Goal: Task Accomplishment & Management: Complete application form

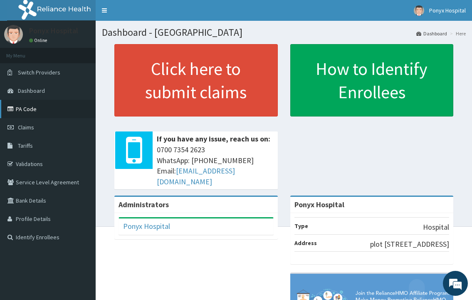
click at [30, 109] on link "PA Code" at bounding box center [48, 109] width 96 height 18
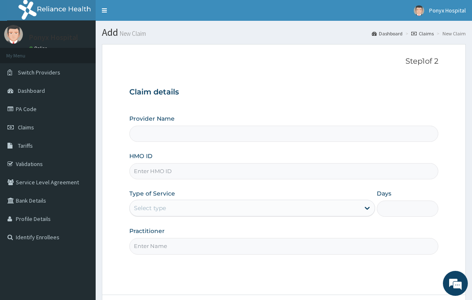
type input "Ponyx Hospital"
click at [196, 174] on input "HMO ID" at bounding box center [283, 171] width 308 height 16
type input "rsm/10054/b"
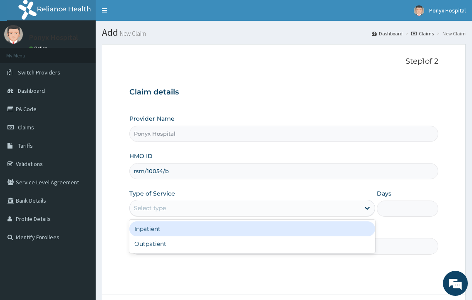
click at [162, 211] on div "Select type" at bounding box center [150, 208] width 32 height 8
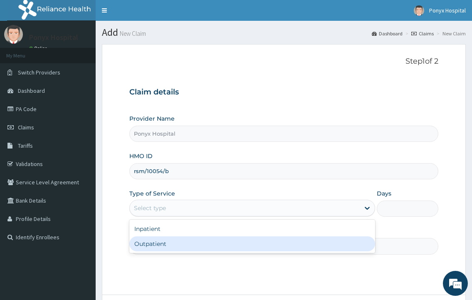
drag, startPoint x: 154, startPoint y: 245, endPoint x: 160, endPoint y: 246, distance: 5.5
click at [154, 245] on div "Outpatient" at bounding box center [251, 243] width 245 height 15
type input "1"
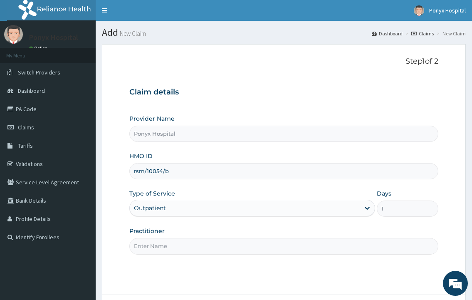
click at [163, 247] on input "Practitioner" at bounding box center [283, 246] width 308 height 16
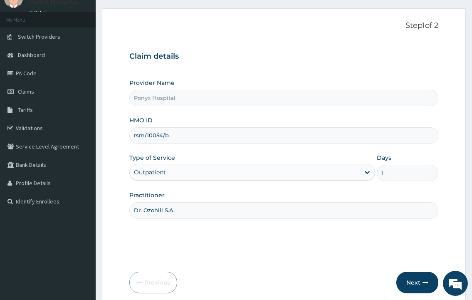
scroll to position [69, 0]
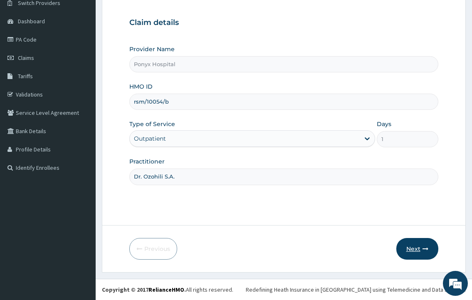
type input "Dr. Ozohili S.A."
click at [405, 251] on button "Next" at bounding box center [417, 249] width 42 height 22
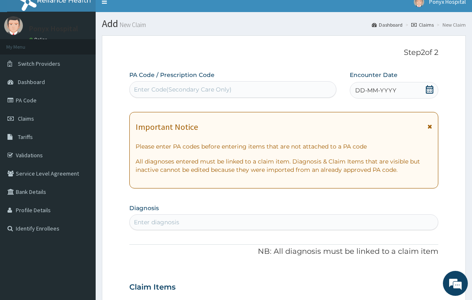
scroll to position [0, 0]
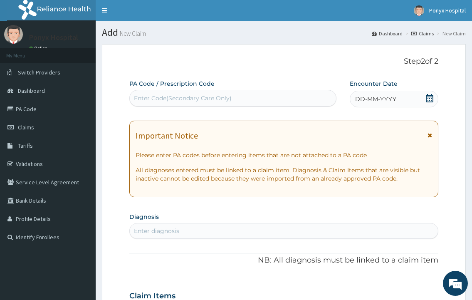
click at [169, 99] on div "Enter Code(Secondary Care Only)" at bounding box center [183, 98] width 98 height 8
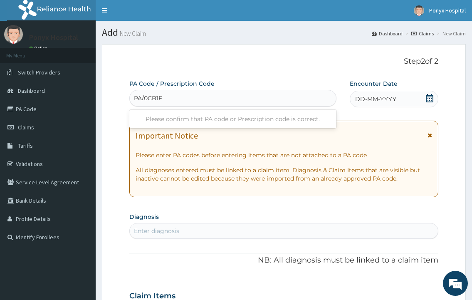
type input "PA/0CB1FA"
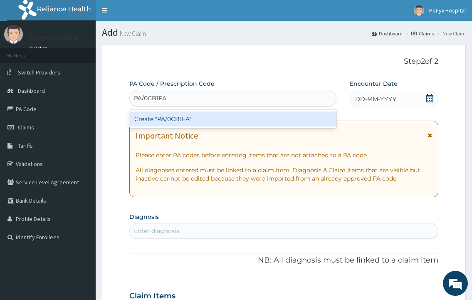
click at [163, 128] on div "Create "PA/0CB1FA"" at bounding box center [232, 119] width 207 height 18
click at [166, 121] on div "Create "PA/0CB1FA"" at bounding box center [232, 118] width 207 height 15
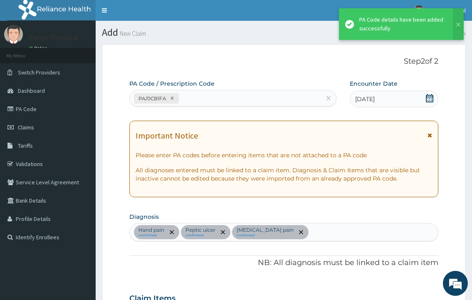
scroll to position [441, 0]
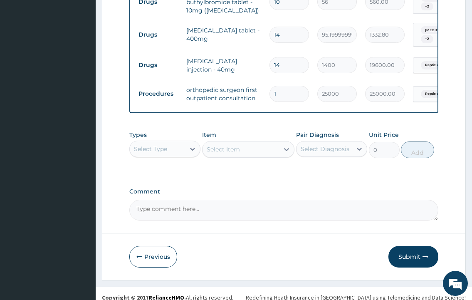
click at [405, 250] on button "Submit" at bounding box center [413, 257] width 50 height 22
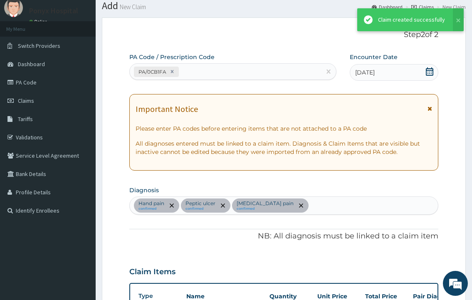
scroll to position [512, 0]
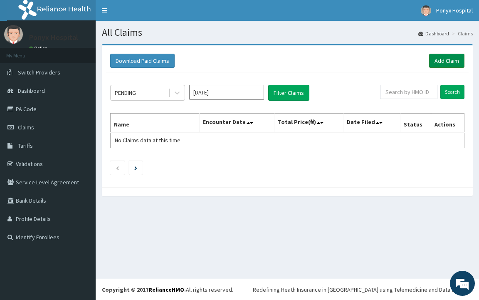
click at [440, 58] on link "Add Claim" at bounding box center [446, 61] width 35 height 14
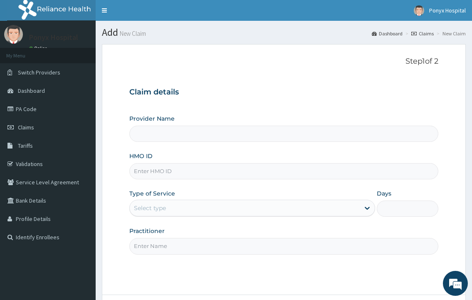
type input "Ponyx Hospital"
click at [201, 177] on input "HMO ID" at bounding box center [283, 171] width 308 height 16
type input "sor/10119/d"
click at [193, 205] on div "Select type" at bounding box center [251, 208] width 245 height 17
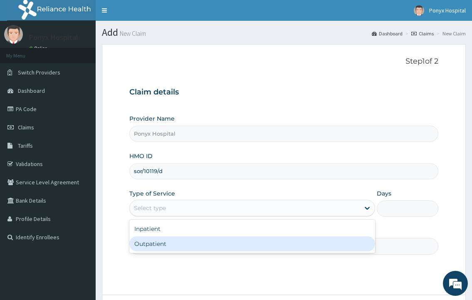
click at [169, 243] on div "Outpatient" at bounding box center [251, 243] width 245 height 15
type input "1"
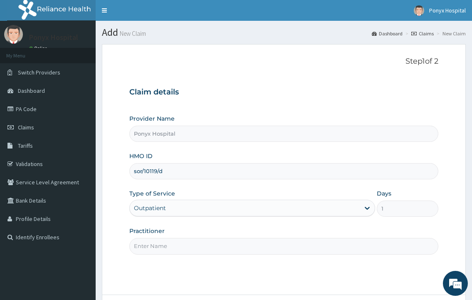
click at [169, 243] on input "Practitioner" at bounding box center [283, 246] width 308 height 16
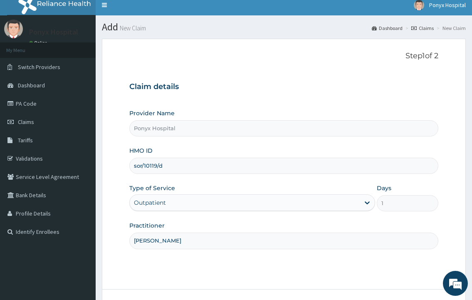
scroll to position [69, 0]
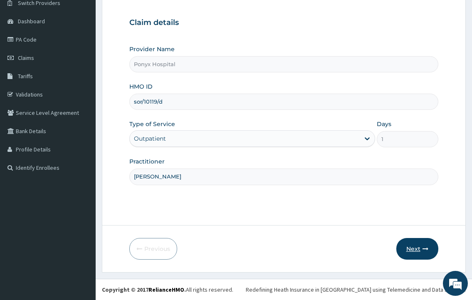
type input "Dr. Ezechukwu"
click at [413, 250] on button "Next" at bounding box center [417, 249] width 42 height 22
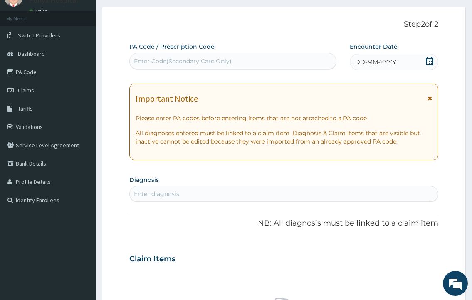
scroll to position [0, 0]
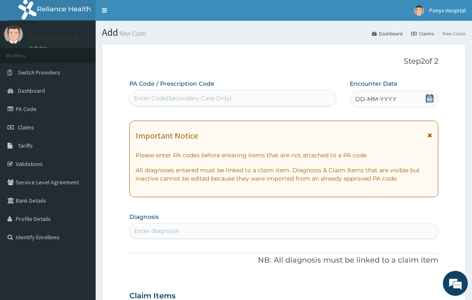
click at [167, 103] on div "Enter Code(Secondary Care Only)" at bounding box center [233, 97] width 206 height 13
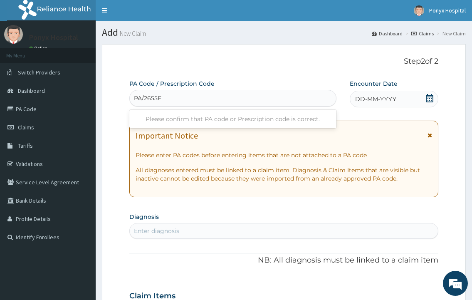
type input "PA/2655E2"
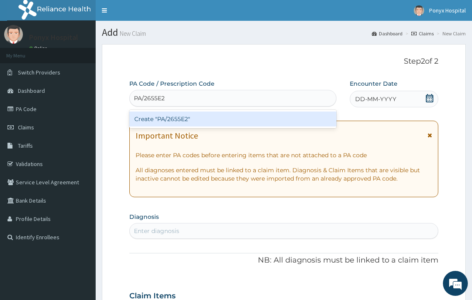
drag, startPoint x: 165, startPoint y: 110, endPoint x: 164, endPoint y: 115, distance: 5.1
click at [164, 115] on div "Create "PA/2655E2"" at bounding box center [232, 118] width 207 height 15
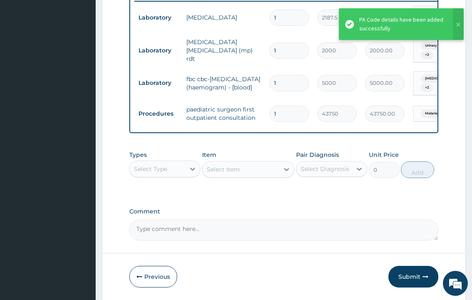
scroll to position [365, 0]
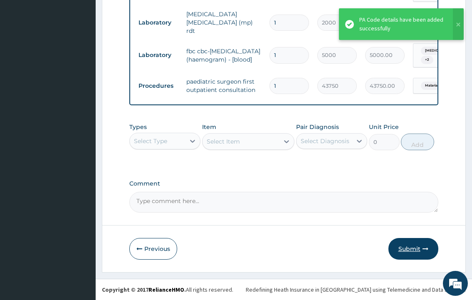
click at [401, 252] on button "Submit" at bounding box center [413, 249] width 50 height 22
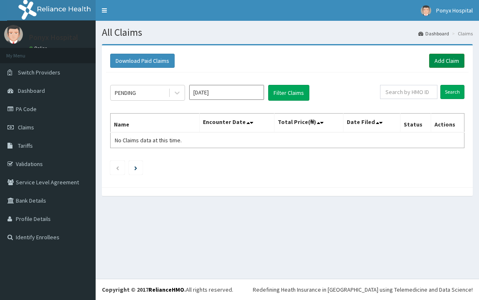
click at [435, 63] on link "Add Claim" at bounding box center [446, 61] width 35 height 14
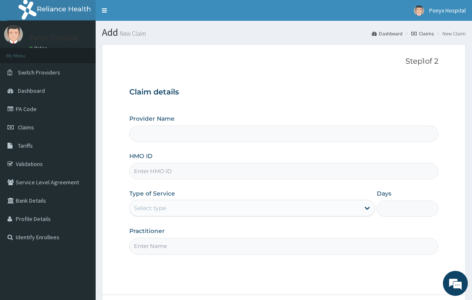
type input "Ponyx Hospital"
click at [177, 170] on input "HMO ID" at bounding box center [283, 171] width 308 height 16
type input "sfa/12334/a"
click at [155, 217] on div "Provider Name Ponyx Hospital HMO ID sfa/12334/a Type of Service Select type Day…" at bounding box center [283, 184] width 308 height 140
drag, startPoint x: 158, startPoint y: 206, endPoint x: 158, endPoint y: 216, distance: 10.4
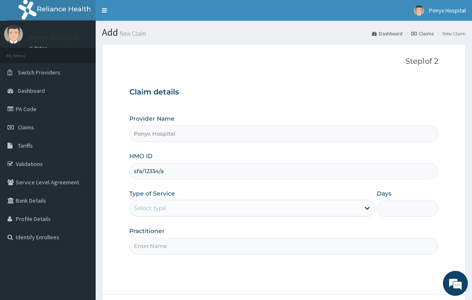
click at [158, 206] on div "Select type" at bounding box center [150, 208] width 32 height 8
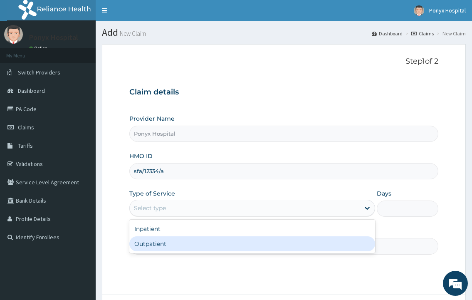
drag, startPoint x: 146, startPoint y: 245, endPoint x: 153, endPoint y: 247, distance: 7.3
click at [146, 245] on div "Outpatient" at bounding box center [251, 243] width 245 height 15
type input "1"
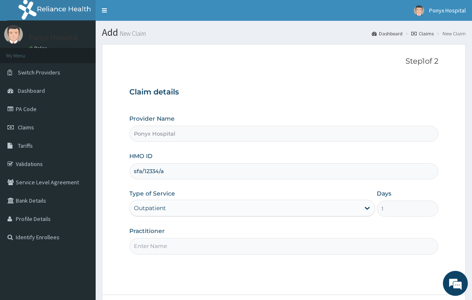
click at [154, 247] on input "Practitioner" at bounding box center [283, 246] width 308 height 16
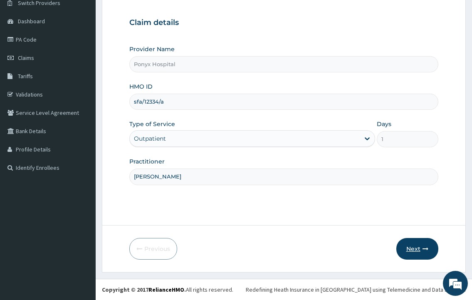
type input "[PERSON_NAME]"
click at [402, 244] on button "Next" at bounding box center [417, 249] width 42 height 22
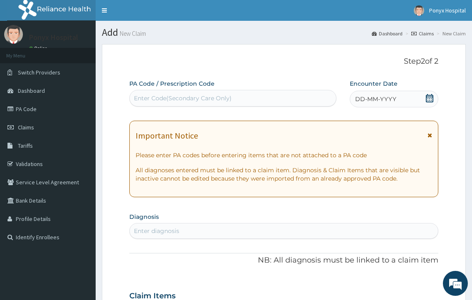
click at [190, 92] on div "Enter Code(Secondary Care Only)" at bounding box center [233, 97] width 206 height 13
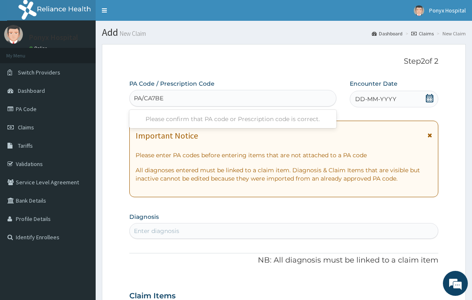
type input "PA/CA7BE6"
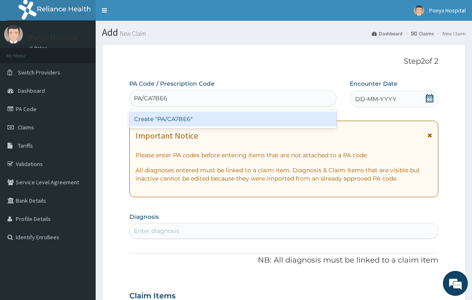
click at [163, 120] on div "Create "PA/CA7BE6"" at bounding box center [232, 118] width 207 height 15
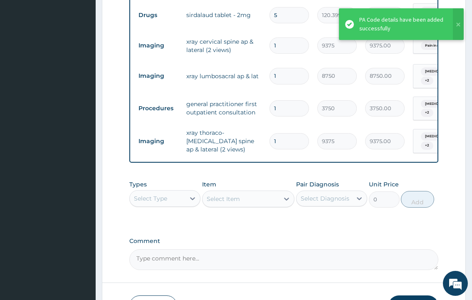
scroll to position [477, 0]
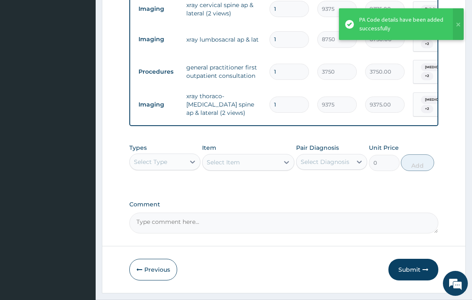
click at [434, 259] on button "Submit" at bounding box center [413, 270] width 50 height 22
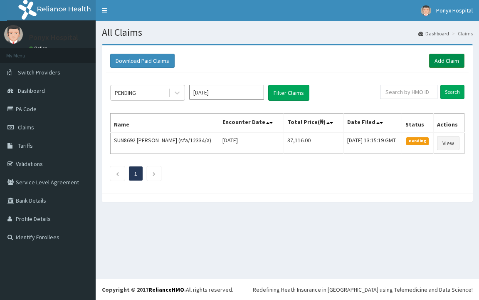
click at [459, 58] on link "Add Claim" at bounding box center [446, 61] width 35 height 14
click at [442, 66] on link "Add Claim" at bounding box center [446, 61] width 35 height 14
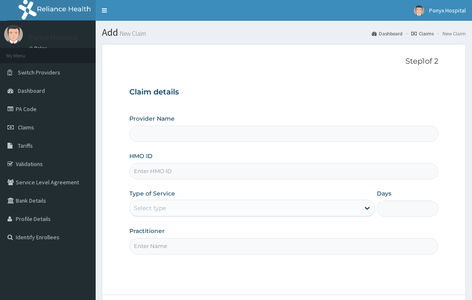
type input "Ponyx Hospital"
drag, startPoint x: 179, startPoint y: 174, endPoint x: 183, endPoint y: 177, distance: 5.1
click at [179, 174] on input "HMO ID" at bounding box center [283, 171] width 308 height 16
type input "ksb/11346/a"
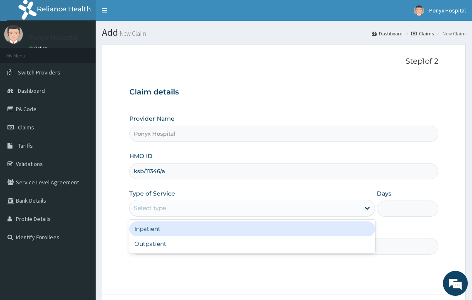
drag, startPoint x: 177, startPoint y: 206, endPoint x: 163, endPoint y: 227, distance: 25.4
click at [177, 206] on div "Select type" at bounding box center [244, 207] width 229 height 13
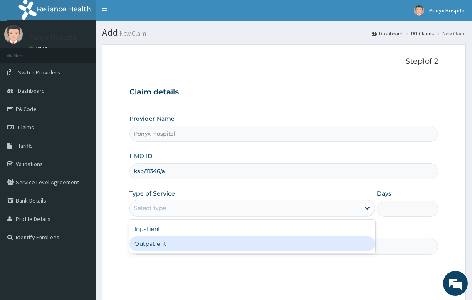
click at [151, 244] on div "Outpatient" at bounding box center [251, 243] width 245 height 15
type input "1"
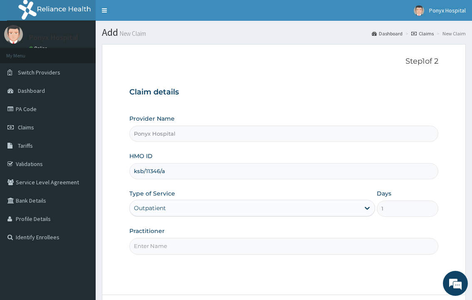
click at [155, 244] on input "Practitioner" at bounding box center [283, 246] width 308 height 16
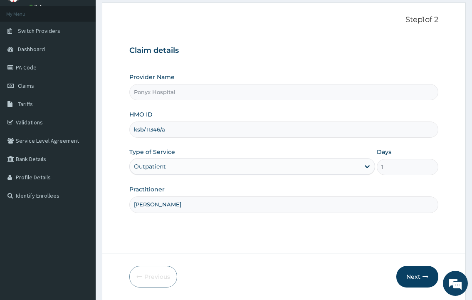
scroll to position [69, 0]
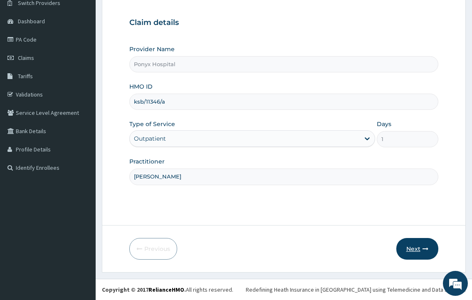
type input "Dr. Ezechukwu"
click at [411, 249] on button "Next" at bounding box center [417, 249] width 42 height 22
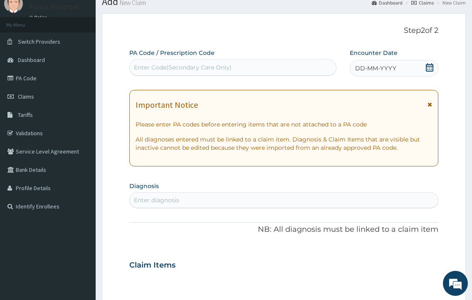
scroll to position [0, 0]
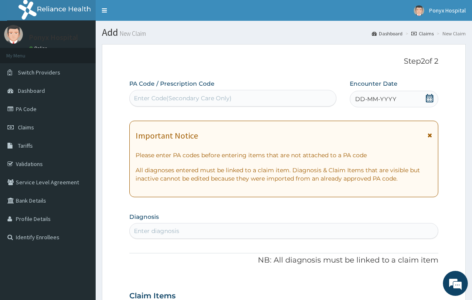
click at [199, 95] on div "Enter Code(Secondary Care Only)" at bounding box center [183, 98] width 98 height 8
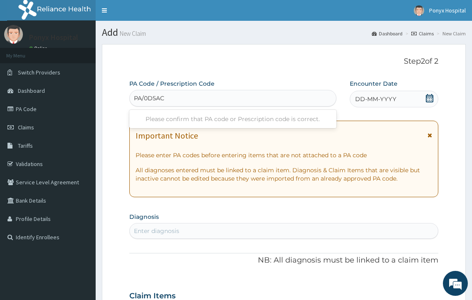
type input "PA/0D5AC9"
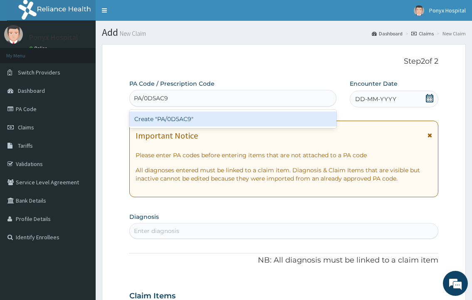
click at [174, 118] on div "Create "PA/0D5AC9"" at bounding box center [232, 118] width 207 height 15
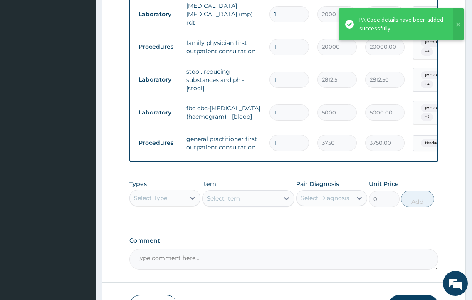
scroll to position [506, 0]
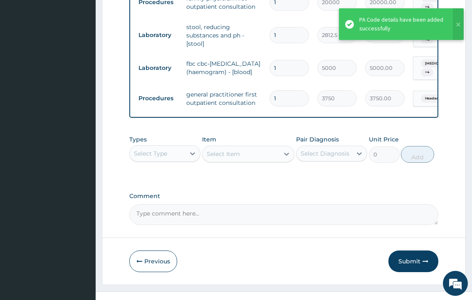
click at [406, 250] on button "Submit" at bounding box center [413, 261] width 50 height 22
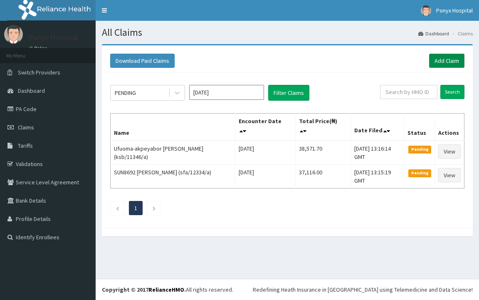
click at [438, 61] on link "Add Claim" at bounding box center [446, 61] width 35 height 14
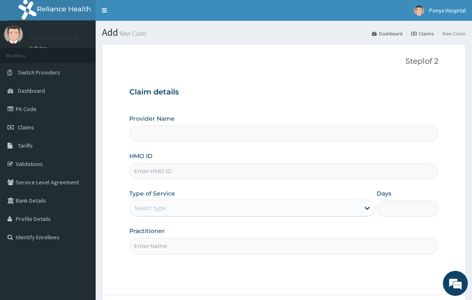
type input "Ponyx Hospital"
click at [163, 175] on input "HMO ID" at bounding box center [283, 171] width 308 height 16
type input "iol/100058/b"
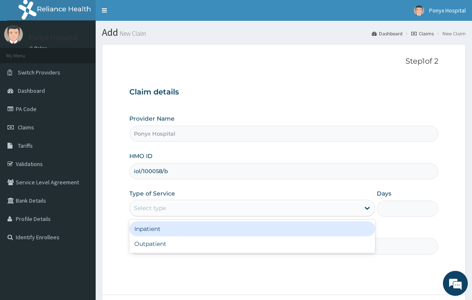
click at [173, 206] on div "Select type" at bounding box center [244, 207] width 229 height 13
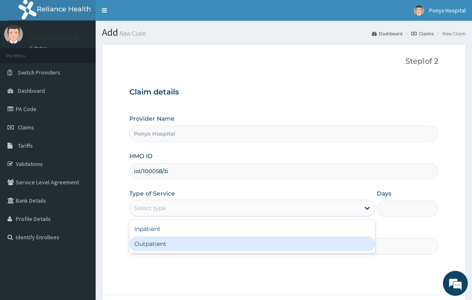
click at [161, 239] on div "Outpatient" at bounding box center [251, 243] width 245 height 15
type input "1"
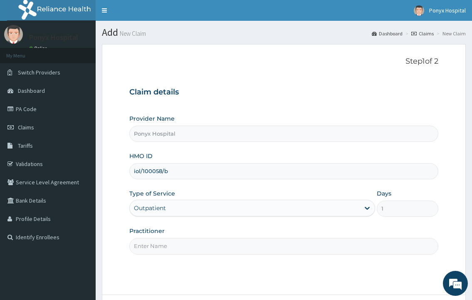
click at [162, 249] on input "Practitioner" at bounding box center [283, 246] width 308 height 16
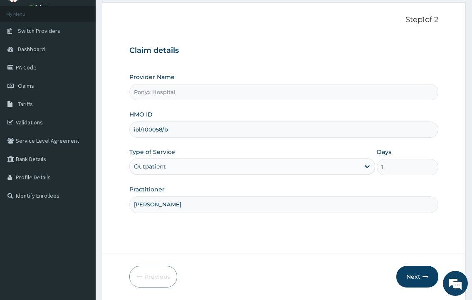
scroll to position [69, 0]
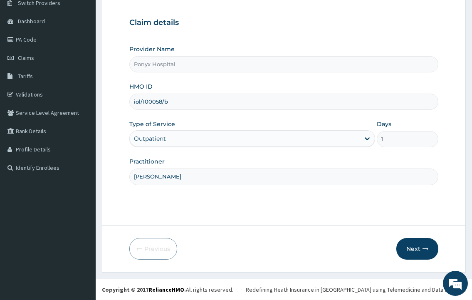
type input "[PERSON_NAME]"
click at [417, 260] on form "Step 1 of 2 Claim details Provider Name Ponyx Hospital HMO ID iol/100058/b Type…" at bounding box center [284, 124] width 364 height 298
click at [413, 253] on button "Next" at bounding box center [417, 249] width 42 height 22
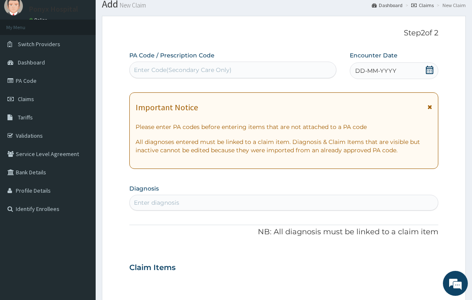
scroll to position [0, 0]
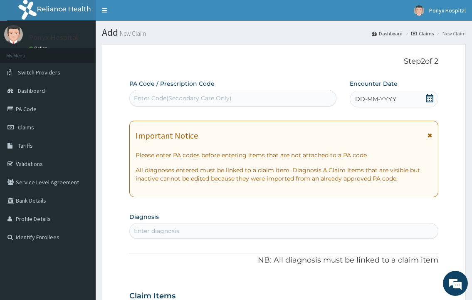
drag, startPoint x: 157, startPoint y: 90, endPoint x: 156, endPoint y: 94, distance: 4.6
click at [157, 90] on div "Enter Code(Secondary Care Only)" at bounding box center [232, 98] width 207 height 17
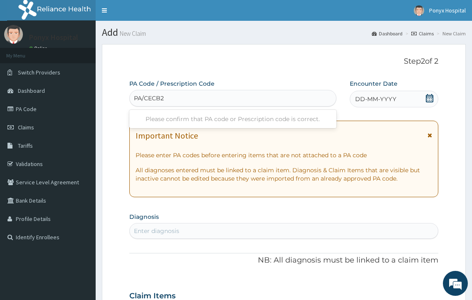
type input "PA/CECB2D"
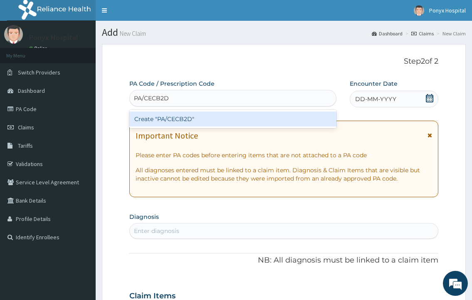
click at [211, 122] on div "Create "PA/CECB2D"" at bounding box center [232, 118] width 207 height 15
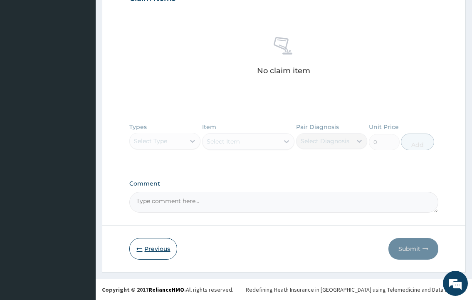
click at [138, 246] on icon "button" at bounding box center [139, 249] width 6 height 6
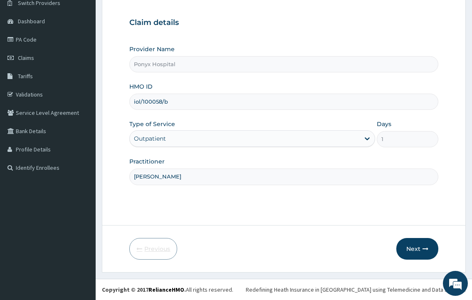
scroll to position [69, 0]
click at [158, 103] on input "iol/100058/b" at bounding box center [283, 102] width 308 height 16
type input "iol/10058/b"
click at [421, 248] on button "Next" at bounding box center [417, 249] width 42 height 22
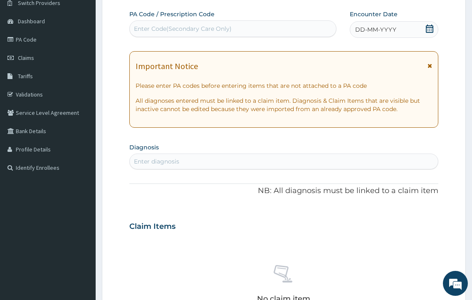
click at [211, 25] on div "Enter Code(Secondary Care Only)" at bounding box center [183, 29] width 98 height 8
type input "PA/CECB2D"
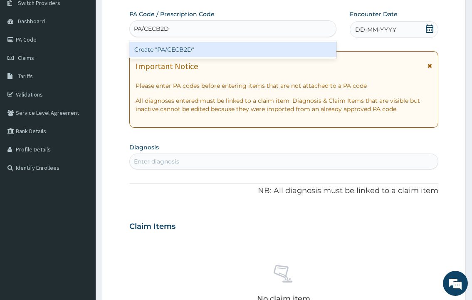
click at [207, 47] on div "Create "PA/CECB2D"" at bounding box center [232, 49] width 207 height 15
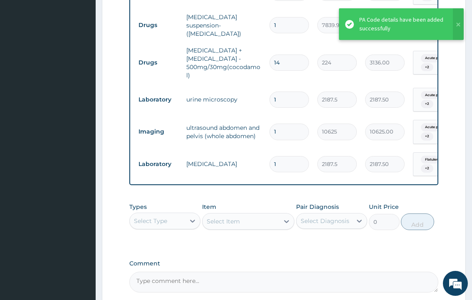
type input "0"
type input "0.00"
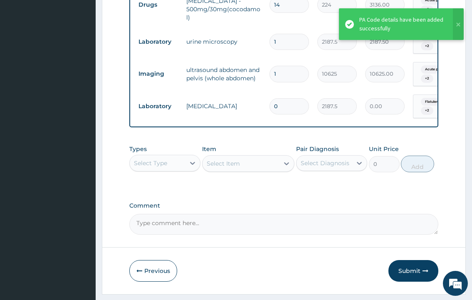
scroll to position [494, 0]
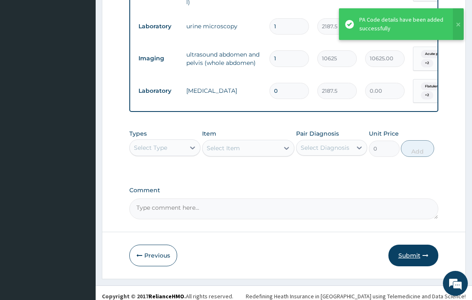
click at [396, 245] on button "Submit" at bounding box center [413, 255] width 50 height 22
drag, startPoint x: 289, startPoint y: 74, endPoint x: 266, endPoint y: 80, distance: 24.1
click at [266, 79] on td "0" at bounding box center [289, 91] width 48 height 25
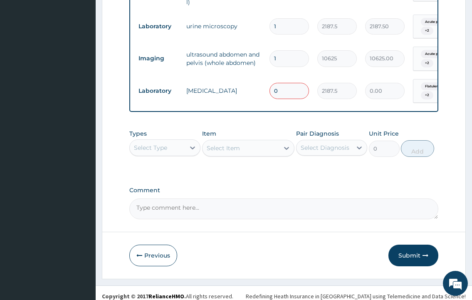
type input "1"
type input "2187.50"
type input "1"
click at [410, 248] on button "Submit" at bounding box center [413, 255] width 50 height 22
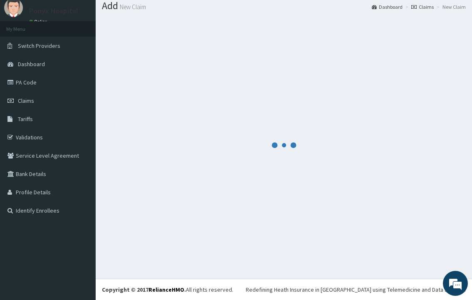
scroll to position [27, 0]
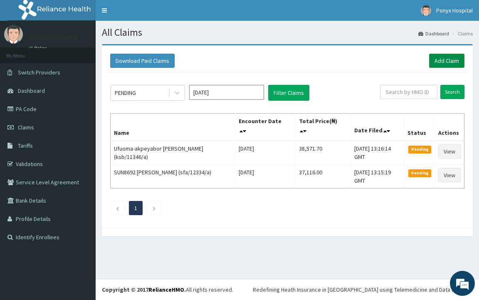
click at [440, 58] on link "Add Claim" at bounding box center [446, 61] width 35 height 14
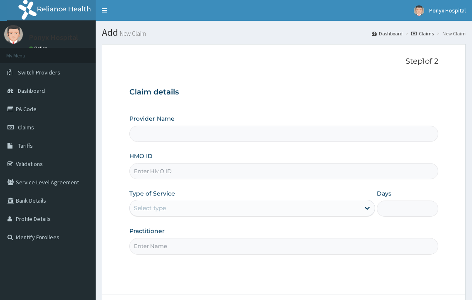
type input "Ponyx Hospital"
click at [172, 174] on input "HMO ID" at bounding box center [283, 171] width 308 height 16
type input "iol/10058/b"
click at [184, 202] on div "Select type" at bounding box center [244, 207] width 229 height 13
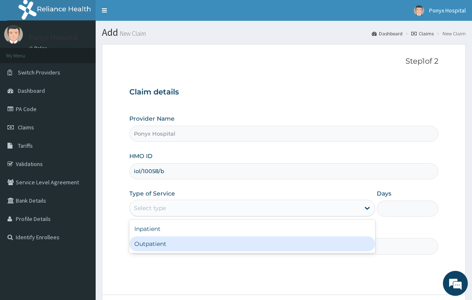
click at [160, 244] on div "Outpatient" at bounding box center [251, 243] width 245 height 15
type input "1"
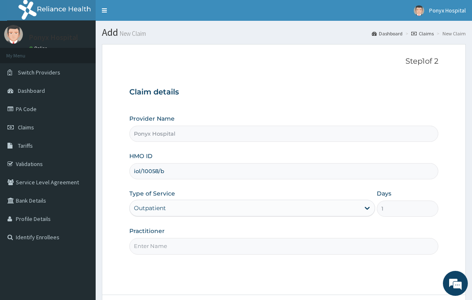
click at [168, 252] on input "Practitioner" at bounding box center [283, 246] width 308 height 16
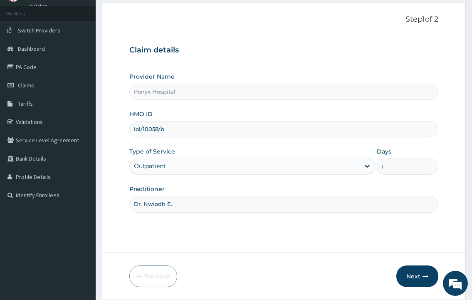
scroll to position [69, 0]
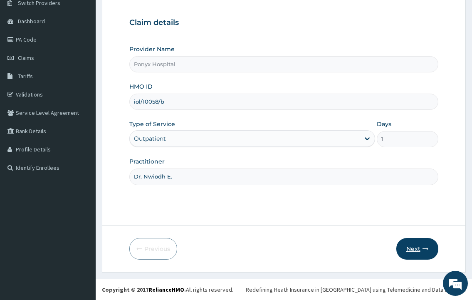
type input "Dr. Nwiodh E."
click at [422, 245] on button "Next" at bounding box center [417, 249] width 42 height 22
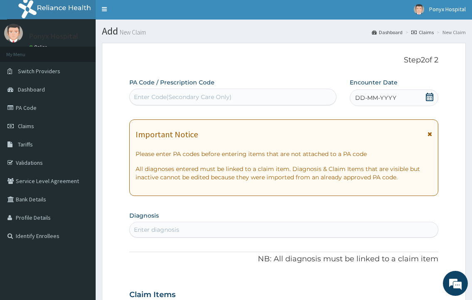
scroll to position [0, 0]
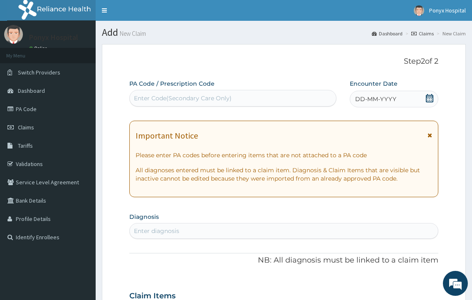
click at [170, 102] on div "Enter Code(Secondary Care Only)" at bounding box center [183, 98] width 98 height 8
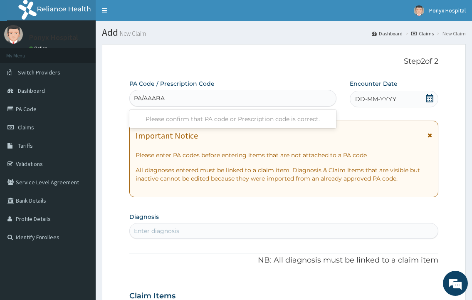
type input "PA/AAABA0"
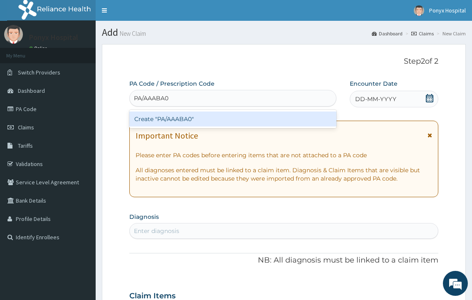
click at [189, 118] on div "Create "PA/AAABA0"" at bounding box center [232, 118] width 207 height 15
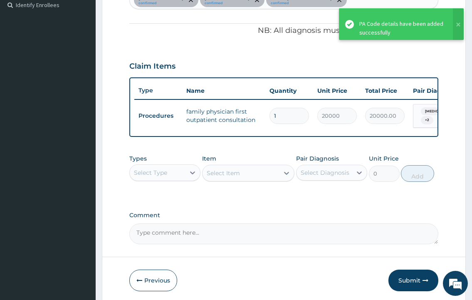
scroll to position [267, 0]
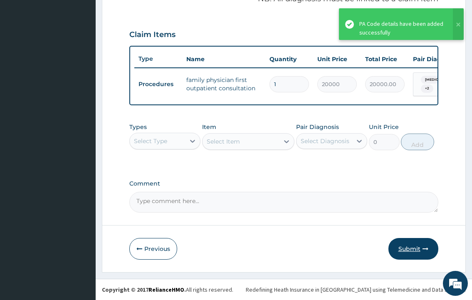
click at [401, 239] on button "Submit" at bounding box center [413, 249] width 50 height 22
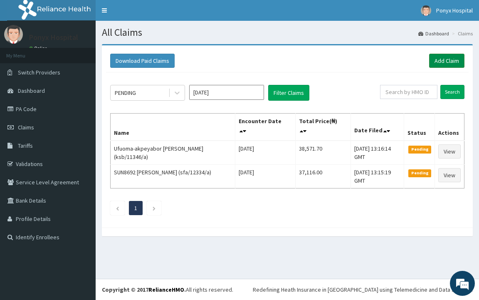
click at [433, 58] on link "Add Claim" at bounding box center [446, 61] width 35 height 14
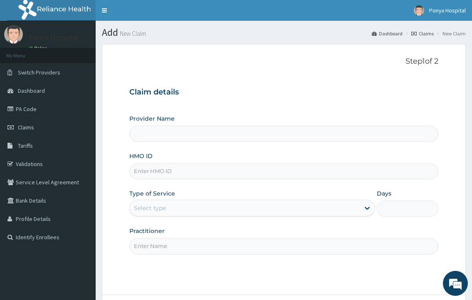
type input "Ponyx Hospital"
click at [162, 168] on input "HMO ID" at bounding box center [283, 171] width 308 height 16
type input "smp/10029/a"
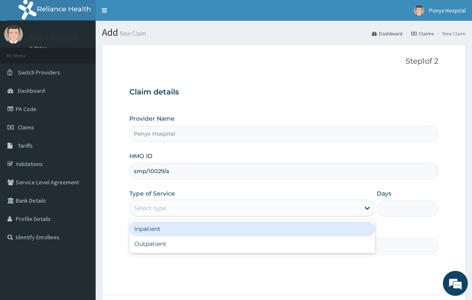
click at [143, 212] on div "Select type" at bounding box center [244, 207] width 229 height 13
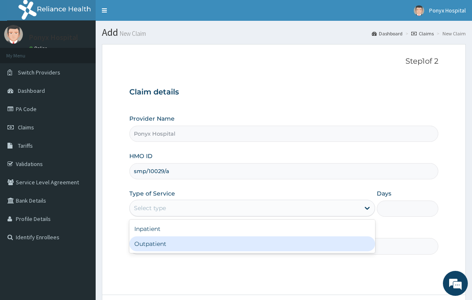
click at [146, 247] on div "Outpatient" at bounding box center [251, 243] width 245 height 15
type input "1"
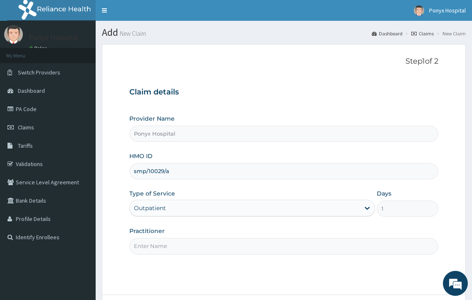
click at [150, 249] on input "Practitioner" at bounding box center [283, 246] width 308 height 16
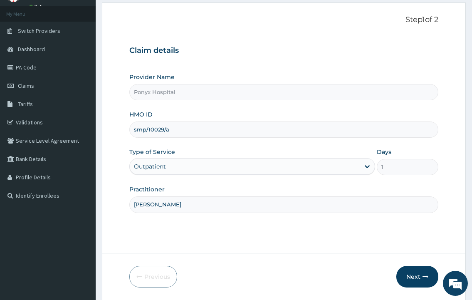
scroll to position [69, 0]
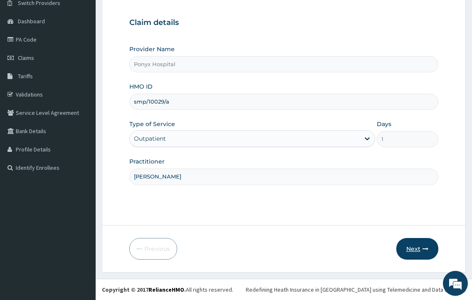
type input "Dr. Victor"
click at [398, 246] on button "Next" at bounding box center [417, 249] width 42 height 22
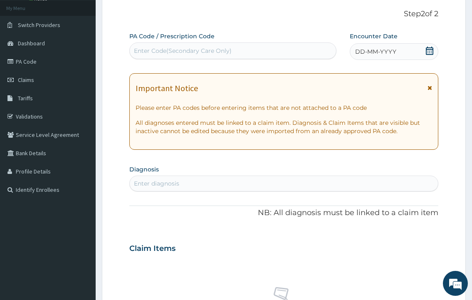
scroll to position [0, 0]
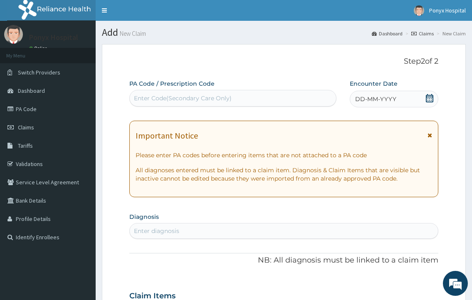
click at [173, 94] on div "Enter Code(Secondary Care Only)" at bounding box center [183, 98] width 98 height 8
type input "O"
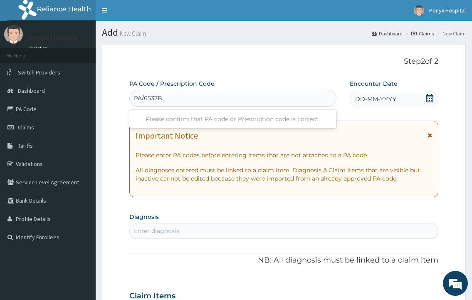
type input "PA/6537B9"
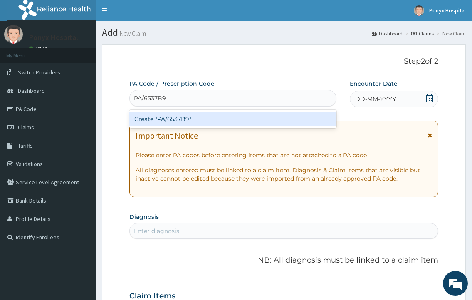
click at [180, 115] on div "Create "PA/6537B9"" at bounding box center [232, 118] width 207 height 15
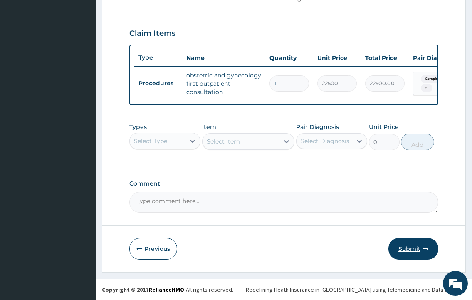
scroll to position [272, 0]
click at [157, 150] on div "Types Select Type Item Select Item Pair Diagnosis Select Diagnosis Unit Price 0…" at bounding box center [283, 136] width 308 height 36
click at [157, 141] on div "Select Type" at bounding box center [150, 141] width 33 height 8
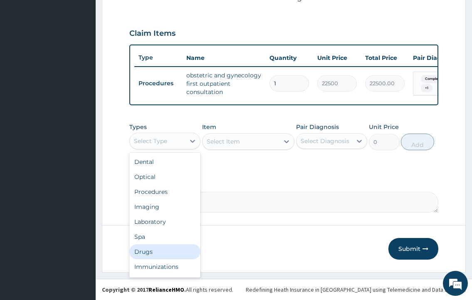
click at [151, 251] on div "Drugs" at bounding box center [164, 251] width 71 height 15
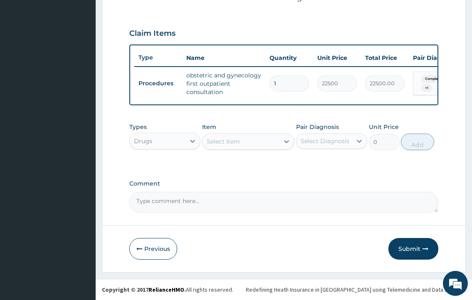
click at [229, 145] on div "Select Item" at bounding box center [223, 141] width 33 height 8
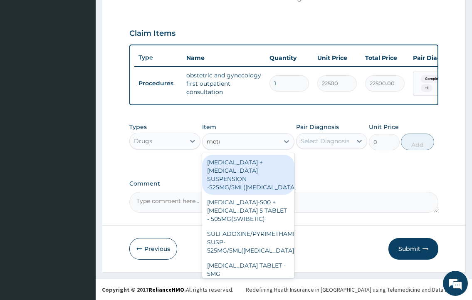
type input "metro"
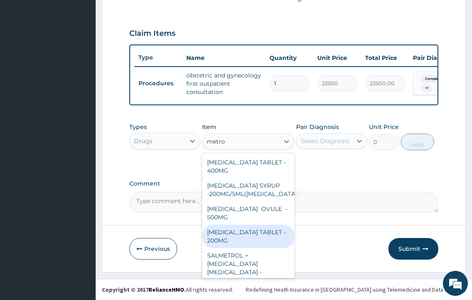
drag, startPoint x: 262, startPoint y: 231, endPoint x: 268, endPoint y: 213, distance: 18.4
click at [257, 229] on div "METRONIDAZOLE TABLET - 200MG" at bounding box center [248, 235] width 93 height 23
type input "28"
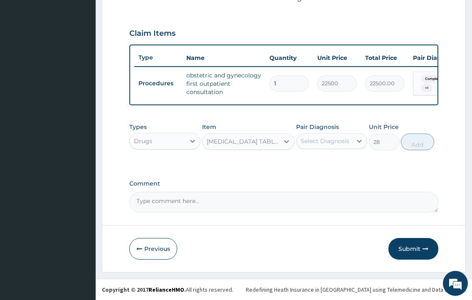
click at [325, 149] on div "Pair Diagnosis Select Diagnosis" at bounding box center [331, 136] width 71 height 27
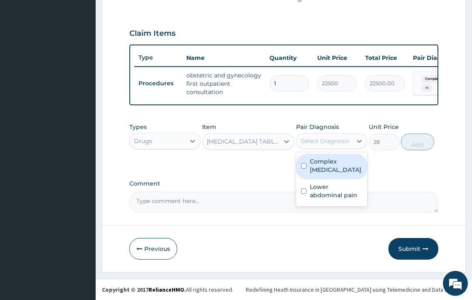
drag, startPoint x: 326, startPoint y: 143, endPoint x: 327, endPoint y: 150, distance: 6.7
click at [326, 143] on div "Select Diagnosis" at bounding box center [325, 141] width 49 height 8
click at [323, 166] on label "Complex ovarian cyst" at bounding box center [336, 165] width 52 height 17
checkbox input "true"
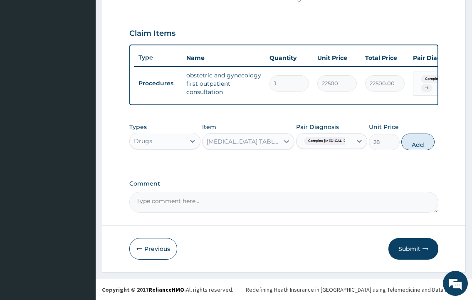
click at [322, 144] on span "Complex ovarian cyst" at bounding box center [331, 141] width 55 height 8
click at [315, 153] on div "Types Drugs Item METRONIDAZOLE TABLET - 200MG Pair Diagnosis option Complex ova…" at bounding box center [283, 136] width 308 height 36
drag, startPoint x: 317, startPoint y: 142, endPoint x: 317, endPoint y: 165, distance: 23.7
click at [317, 142] on span "Complex ovarian cyst" at bounding box center [331, 141] width 55 height 8
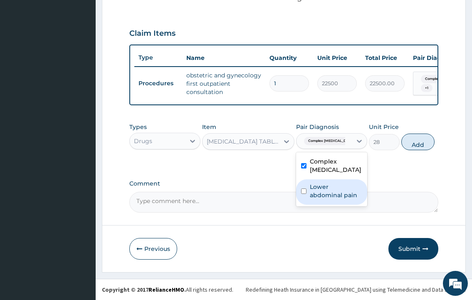
click at [318, 191] on label "Lower abdominal pain" at bounding box center [336, 191] width 52 height 17
checkbox input "true"
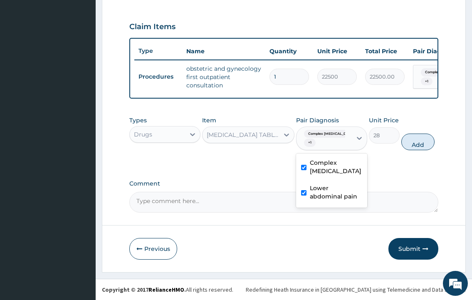
click at [256, 139] on div "METRONIDAZOLE TABLET - 200MG" at bounding box center [244, 135] width 74 height 8
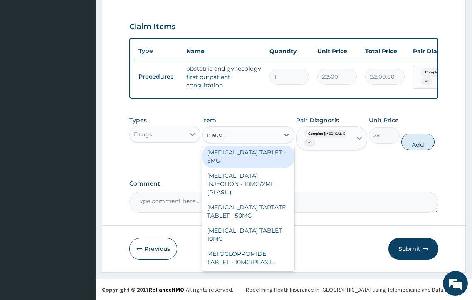
scroll to position [0, 0]
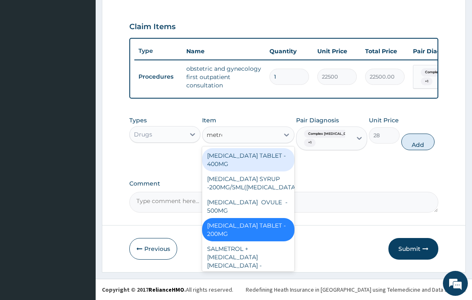
type input "metron"
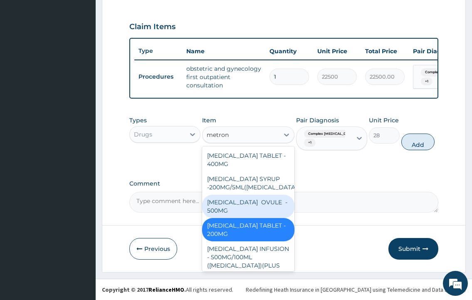
scroll to position [12, 0]
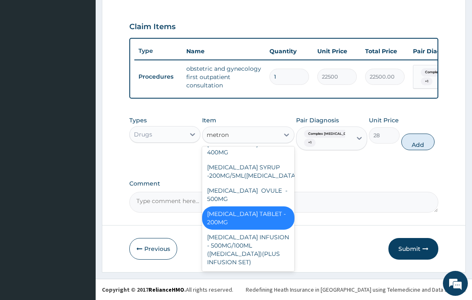
click at [240, 222] on div "METRONIDAZOLE TABLET - 200MG" at bounding box center [248, 217] width 93 height 23
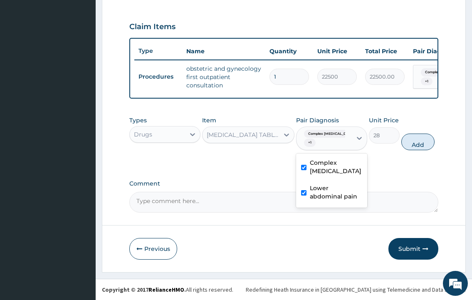
click at [351, 148] on div "Complex ovarian cyst + 1" at bounding box center [323, 138] width 55 height 23
click at [408, 147] on button "Add" at bounding box center [417, 141] width 33 height 17
type input "0"
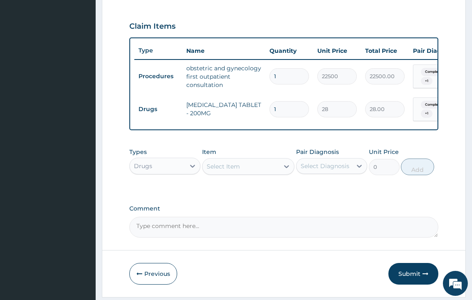
type input "0.00"
type input "3"
type input "84.00"
type input "30"
type input "840.00"
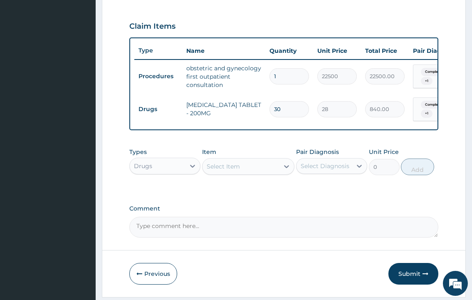
type input "30"
click at [237, 169] on div "Select Item" at bounding box center [223, 166] width 33 height 8
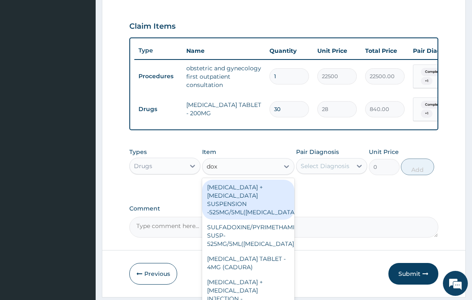
type input "doxy"
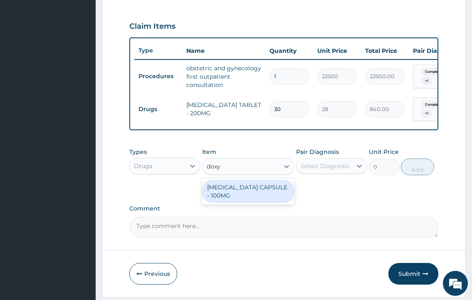
click at [239, 193] on div "DOXYCYCLINE CAPSULE - 100MG" at bounding box center [248, 191] width 93 height 23
type input "64.39999999999999"
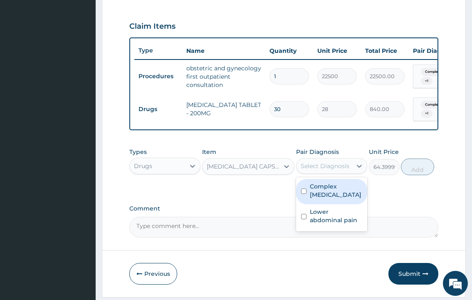
click at [324, 170] on div "Select Diagnosis" at bounding box center [325, 166] width 49 height 8
click at [311, 196] on label "Complex ovarian cyst" at bounding box center [336, 190] width 52 height 17
checkbox input "true"
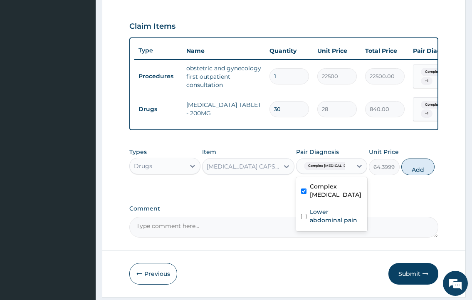
drag, startPoint x: 311, startPoint y: 173, endPoint x: 311, endPoint y: 185, distance: 12.1
click at [311, 170] on span "Complex ovarian cyst" at bounding box center [331, 166] width 55 height 8
drag, startPoint x: 325, startPoint y: 166, endPoint x: 325, endPoint y: 184, distance: 17.5
click at [325, 166] on div "Complex ovarian cyst" at bounding box center [323, 166] width 55 height 14
click at [315, 224] on label "Lower abdominal pain" at bounding box center [336, 215] width 52 height 17
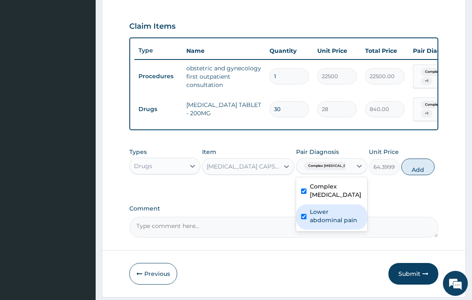
checkbox input "true"
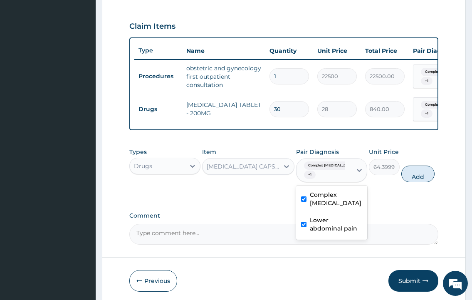
drag, startPoint x: 412, startPoint y: 183, endPoint x: 389, endPoint y: 170, distance: 26.0
click at [412, 182] on button "Add" at bounding box center [417, 173] width 33 height 17
type input "0"
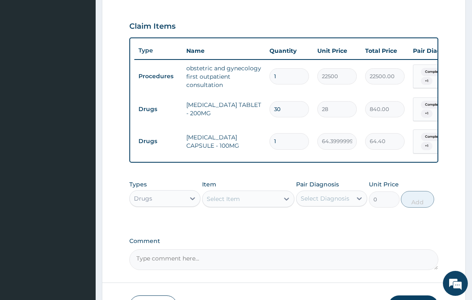
type input "10"
type input "644.00"
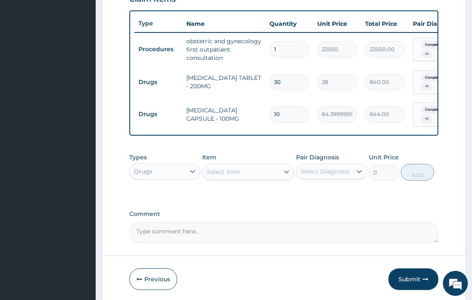
scroll to position [313, 0]
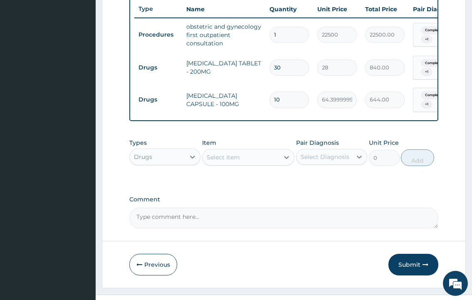
type input "10"
click at [245, 164] on div "Select Item" at bounding box center [240, 156] width 77 height 13
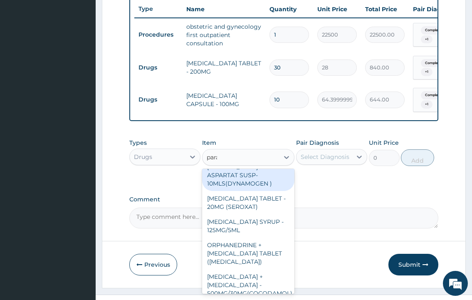
scroll to position [0, 0]
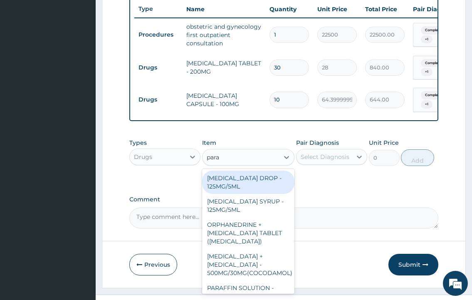
type input "parac"
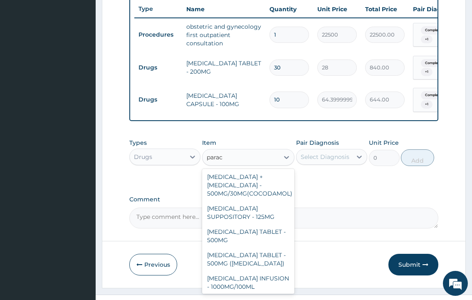
scroll to position [120, 0]
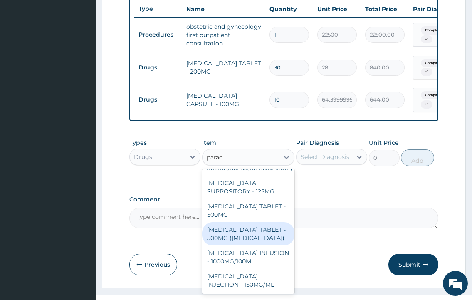
click at [249, 227] on div "PARACETAMOL TABLET - 500MG (PANADOL)" at bounding box center [248, 233] width 93 height 23
type input "42"
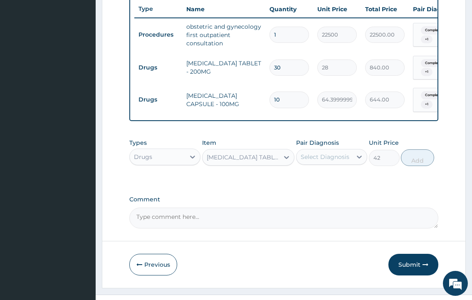
click at [332, 161] on div "Select Diagnosis" at bounding box center [325, 157] width 49 height 8
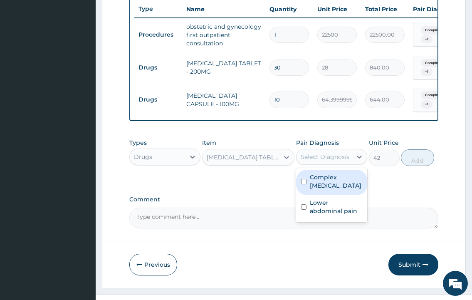
drag, startPoint x: 325, startPoint y: 183, endPoint x: 322, endPoint y: 156, distance: 26.4
click at [324, 181] on label "Complex ovarian cyst" at bounding box center [336, 181] width 52 height 17
checkbox input "true"
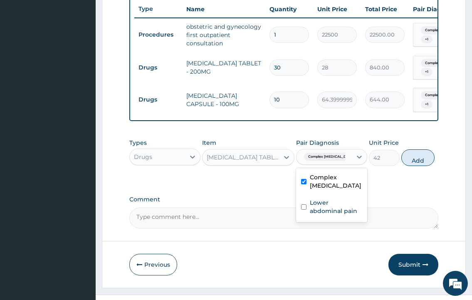
drag, startPoint x: 321, startPoint y: 154, endPoint x: 308, endPoint y: 194, distance: 42.2
click at [321, 154] on div "Pair Diagnosis option Complex ovarian cyst, selected. option Complex ovarian cy…" at bounding box center [331, 151] width 71 height 27
drag, startPoint x: 306, startPoint y: 168, endPoint x: 307, endPoint y: 203, distance: 35.0
click at [306, 165] on div "option Complex ovarian cyst, selected. option Complex ovarian cyst selected, 1 …" at bounding box center [331, 157] width 71 height 16
drag, startPoint x: 301, startPoint y: 218, endPoint x: 306, endPoint y: 212, distance: 7.9
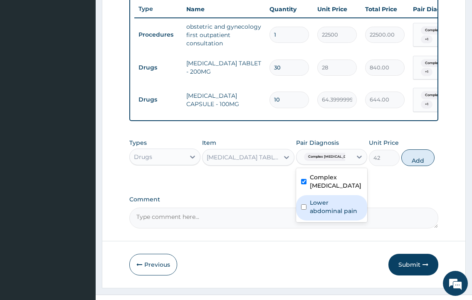
click at [301, 217] on div "Lower abdominal pain" at bounding box center [331, 207] width 71 height 25
checkbox input "true"
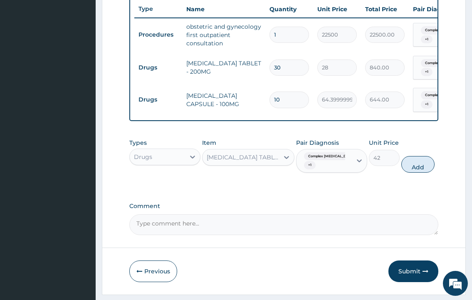
click at [415, 173] on button "Add" at bounding box center [417, 164] width 33 height 17
type input "0"
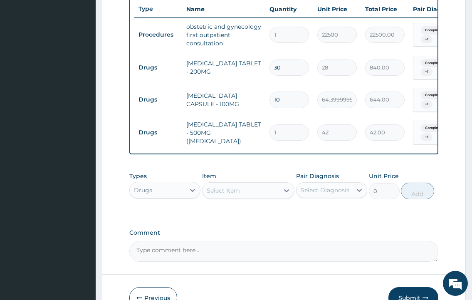
type input "18"
type input "756.00"
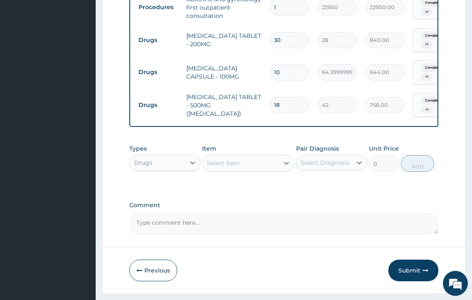
scroll to position [368, 0]
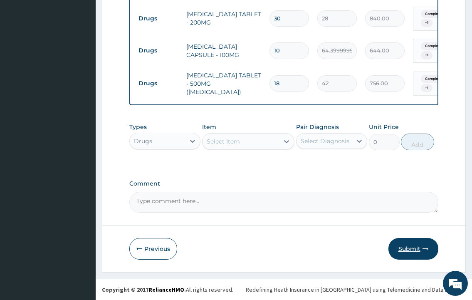
type input "18"
click at [400, 249] on button "Submit" at bounding box center [413, 249] width 50 height 22
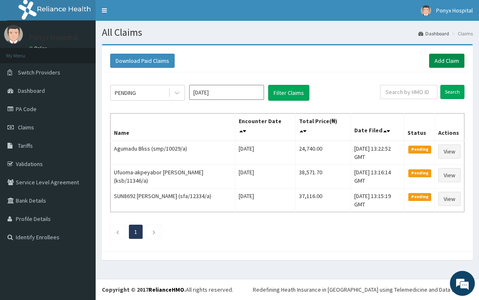
click at [437, 62] on link "Add Claim" at bounding box center [446, 61] width 35 height 14
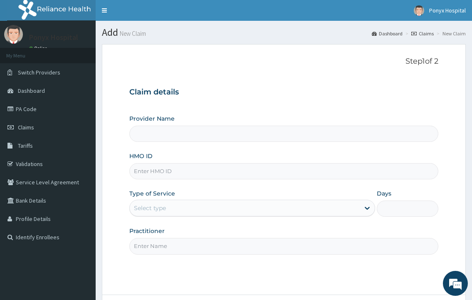
type input "Ponyx Hospital"
click at [153, 172] on input "HMO ID" at bounding box center [283, 171] width 308 height 16
type input "dne/1000"
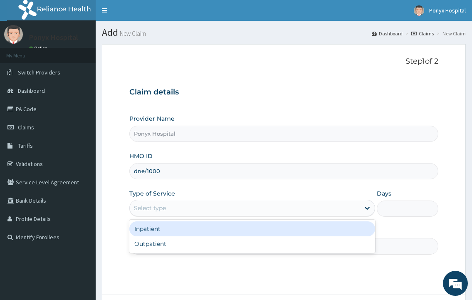
click at [156, 206] on div "Select type" at bounding box center [150, 208] width 32 height 8
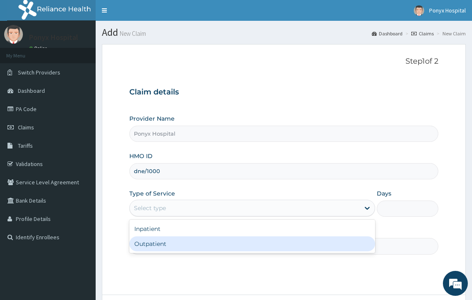
click at [151, 242] on div "Outpatient" at bounding box center [251, 243] width 245 height 15
type input "1"
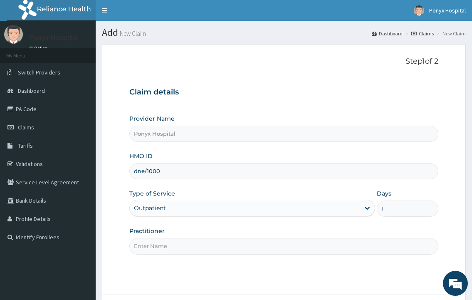
click at [151, 244] on input "Practitioner" at bounding box center [283, 246] width 308 height 16
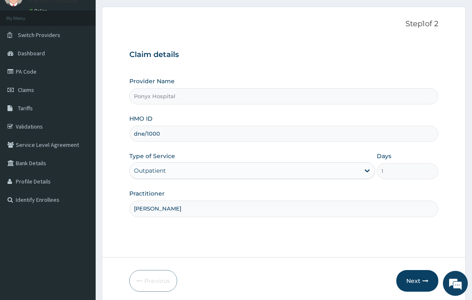
scroll to position [69, 0]
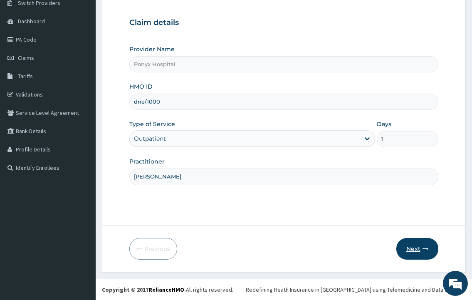
type input "Dr. Dimson"
click at [411, 253] on button "Next" at bounding box center [417, 249] width 42 height 22
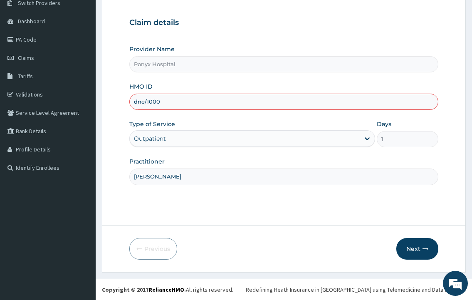
click at [179, 103] on input "dne/1000" at bounding box center [283, 102] width 308 height 16
type input "dne/10005/a"
click at [417, 254] on button "Next" at bounding box center [417, 249] width 42 height 22
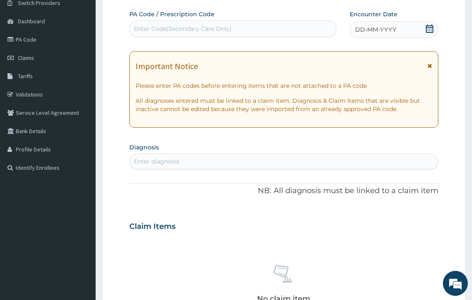
click at [155, 32] on div "Enter Code(Secondary Care Only)" at bounding box center [183, 29] width 98 height 8
type input "PA/E92FFF"
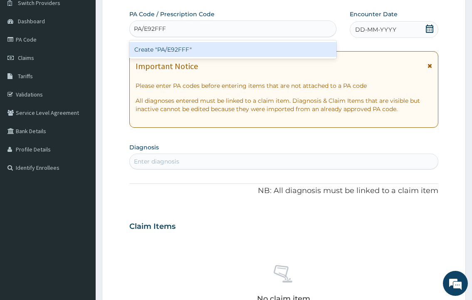
click at [180, 47] on div "Create "PA/E92FFF"" at bounding box center [232, 49] width 207 height 15
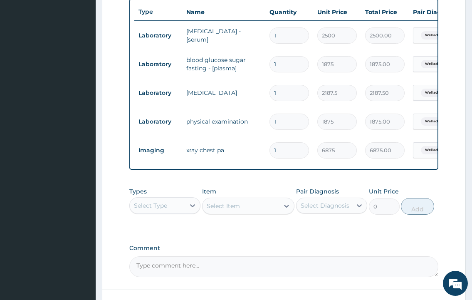
scroll to position [382, 0]
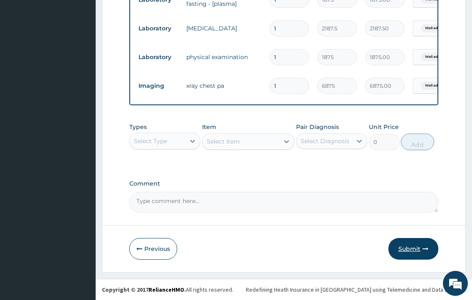
click at [410, 253] on button "Submit" at bounding box center [413, 249] width 50 height 22
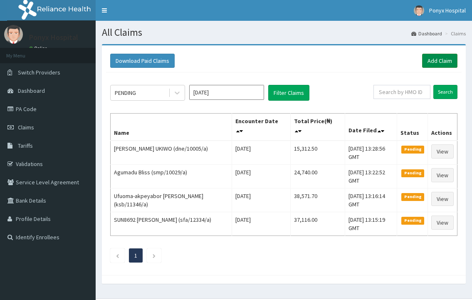
click at [432, 66] on link "Add Claim" at bounding box center [439, 61] width 35 height 14
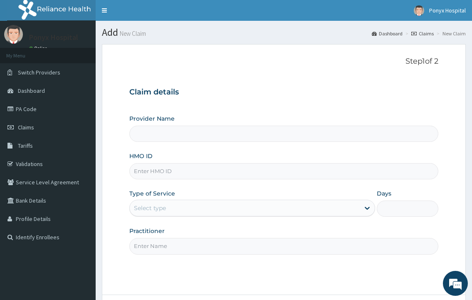
type input "Ponyx Hospital"
click at [149, 174] on input "HMO ID" at bounding box center [283, 171] width 308 height 16
type input "dne/10017/a"
click at [202, 202] on div "Select type" at bounding box center [244, 207] width 229 height 13
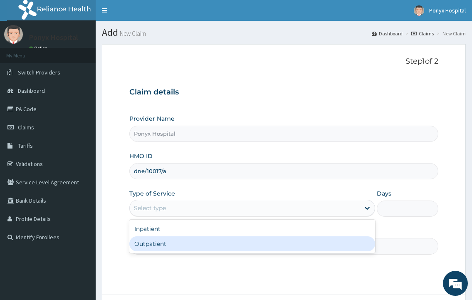
click at [174, 242] on div "Outpatient" at bounding box center [251, 243] width 245 height 15
type input "1"
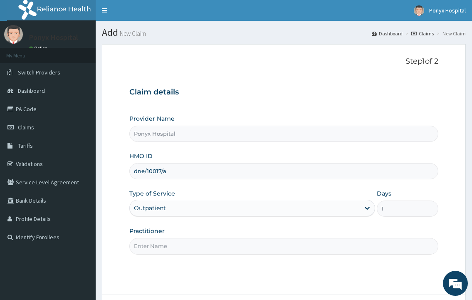
click at [175, 244] on input "Practitioner" at bounding box center [283, 246] width 308 height 16
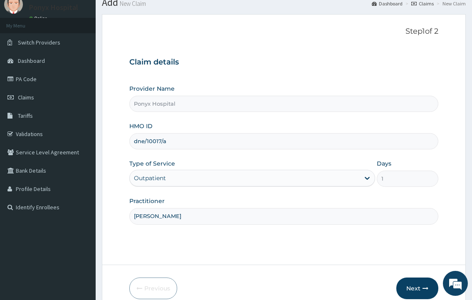
scroll to position [69, 0]
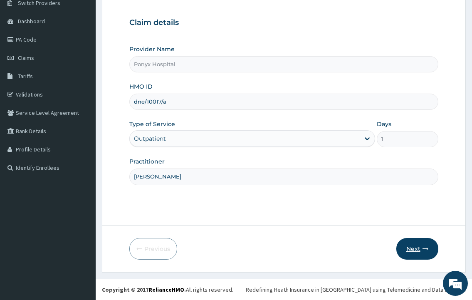
type input "Dr. Okoli"
click at [415, 248] on button "Next" at bounding box center [417, 249] width 42 height 22
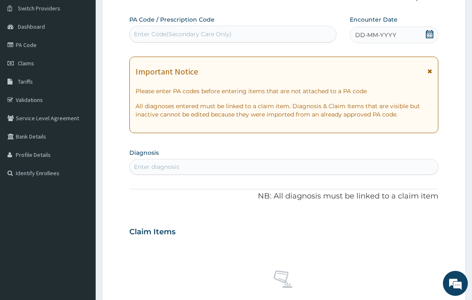
scroll to position [0, 0]
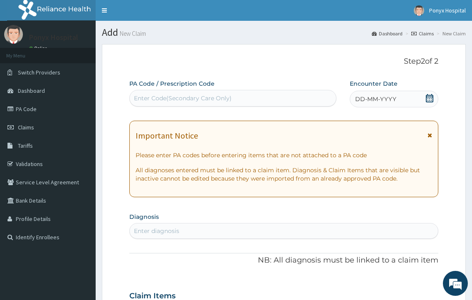
click at [181, 96] on div "Enter Code(Secondary Care Only)" at bounding box center [183, 98] width 98 height 8
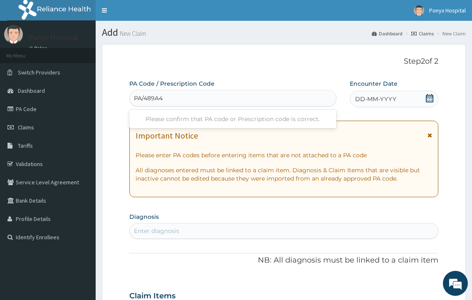
type input "PA/489A4A"
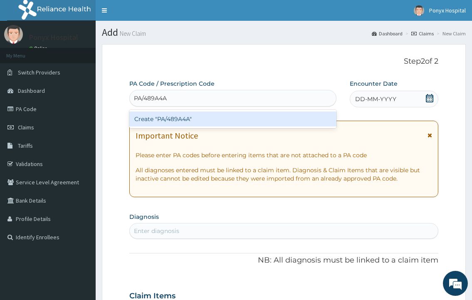
click at [157, 113] on div "Create "PA/489A4A"" at bounding box center [232, 118] width 207 height 15
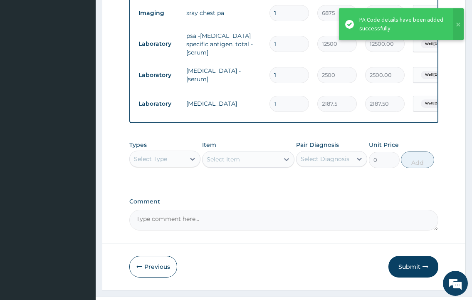
scroll to position [411, 0]
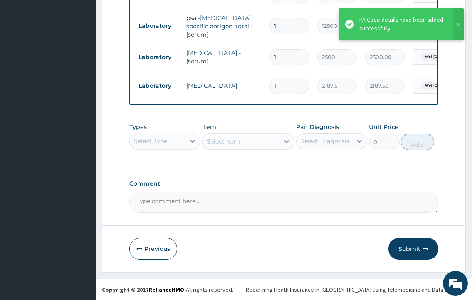
drag, startPoint x: 407, startPoint y: 247, endPoint x: 407, endPoint y: 252, distance: 5.1
click at [407, 247] on button "Submit" at bounding box center [413, 249] width 50 height 22
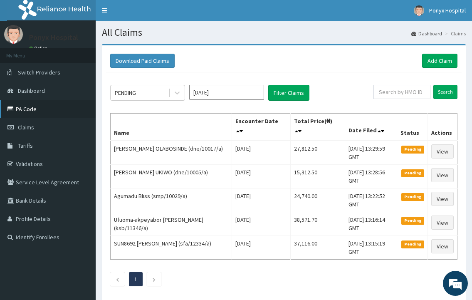
click at [23, 107] on link "PA Code" at bounding box center [48, 109] width 96 height 18
